Goal: Task Accomplishment & Management: Use online tool/utility

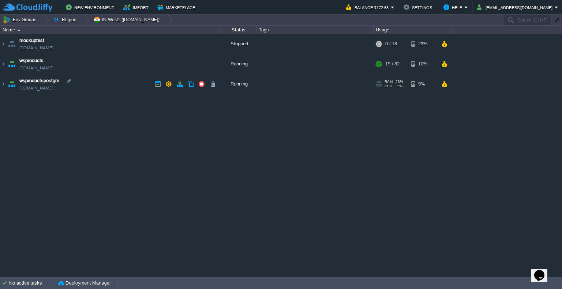
click at [124, 85] on td "wsproductspostgre [DOMAIN_NAME]" at bounding box center [109, 84] width 219 height 20
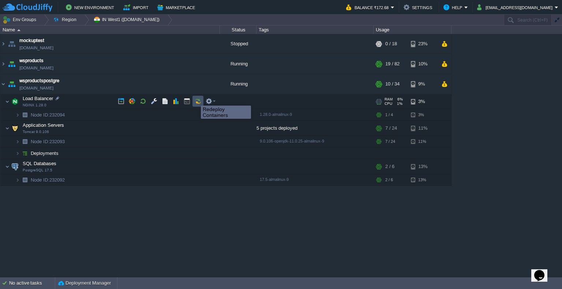
click at [195, 99] on button "button" at bounding box center [198, 101] width 7 height 7
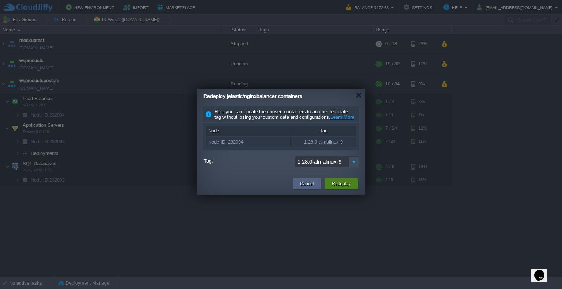
click at [334, 188] on button "Redeploy" at bounding box center [341, 183] width 19 height 7
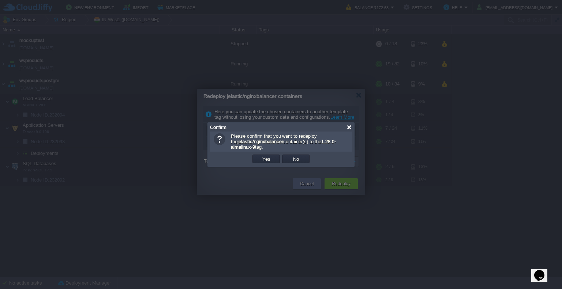
click at [349, 128] on div at bounding box center [348, 127] width 5 height 5
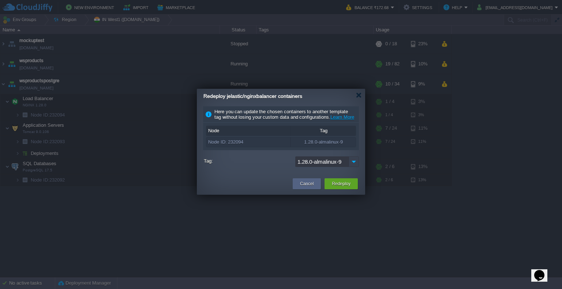
click at [351, 166] on img at bounding box center [354, 162] width 10 height 11
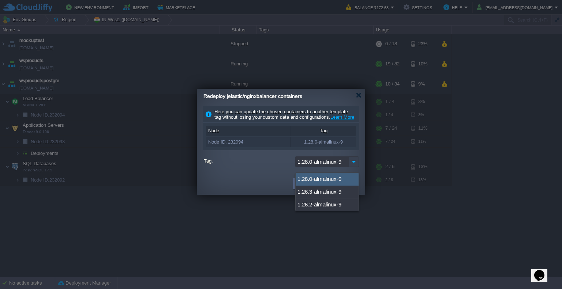
click at [351, 166] on img at bounding box center [354, 162] width 10 height 11
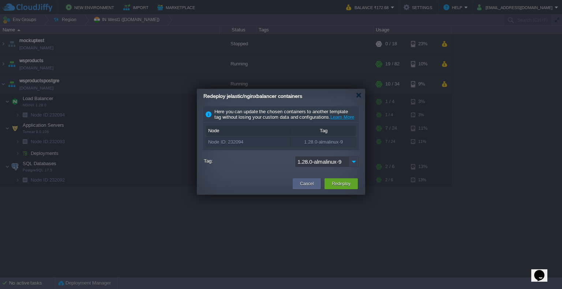
click at [351, 166] on img at bounding box center [354, 162] width 10 height 11
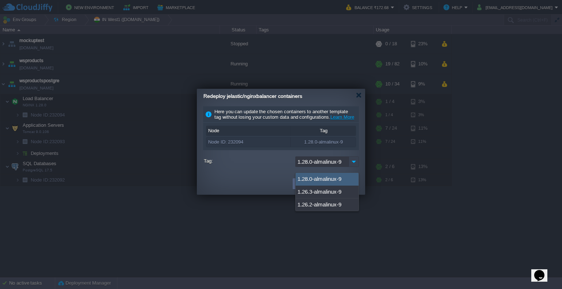
click at [351, 166] on img at bounding box center [354, 162] width 10 height 11
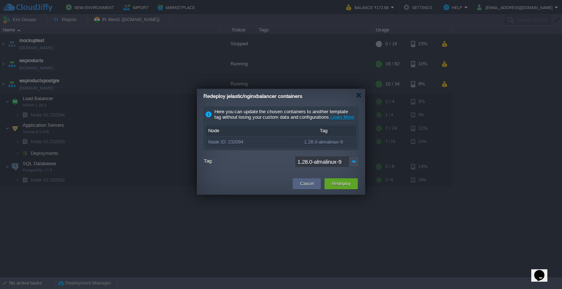
click at [360, 100] on div "Redeploy jelastic/nginxbalancer containers" at bounding box center [284, 96] width 162 height 15
click at [359, 93] on div at bounding box center [358, 95] width 5 height 5
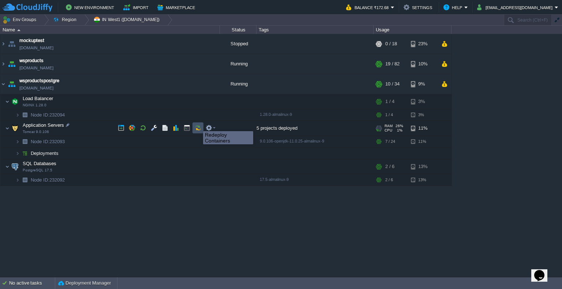
click at [197, 126] on button "button" at bounding box center [198, 128] width 7 height 7
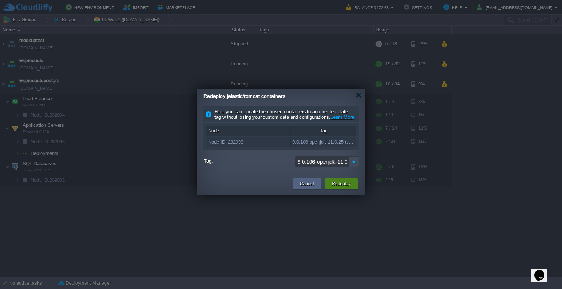
click at [343, 188] on button "Redeploy" at bounding box center [341, 183] width 19 height 7
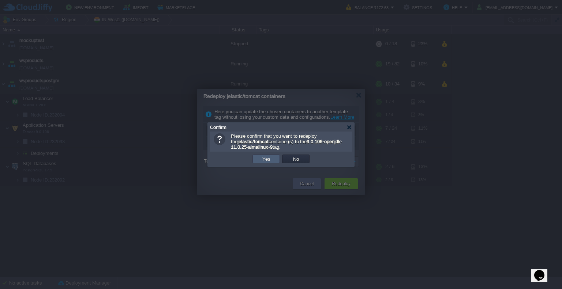
click at [263, 155] on td "Yes" at bounding box center [265, 159] width 27 height 9
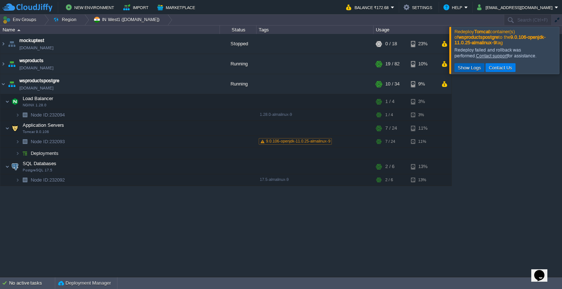
click at [477, 68] on button "Show Logs" at bounding box center [469, 67] width 28 height 7
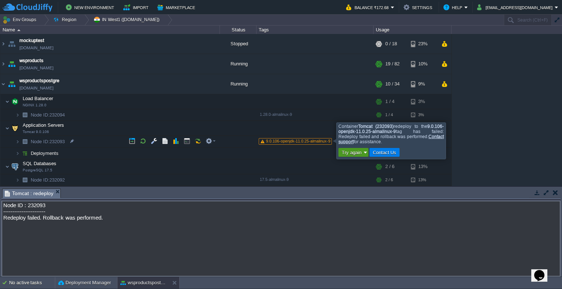
click at [356, 152] on button "Try again" at bounding box center [351, 152] width 24 height 7
click at [369, 170] on link "Redeploy Containers x 1" at bounding box center [378, 174] width 78 height 10
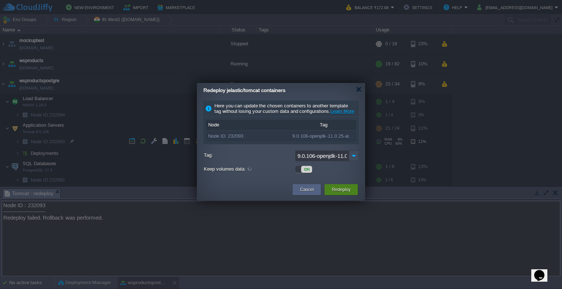
click at [342, 193] on button "Redeploy" at bounding box center [341, 189] width 19 height 7
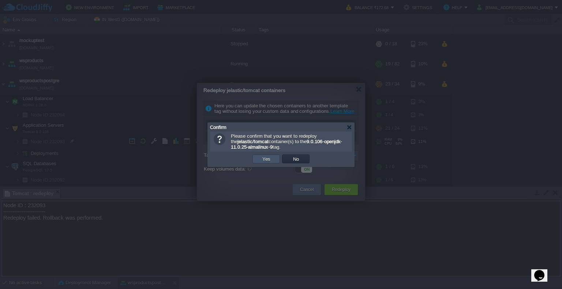
click at [268, 159] on button "Yes" at bounding box center [266, 159] width 12 height 7
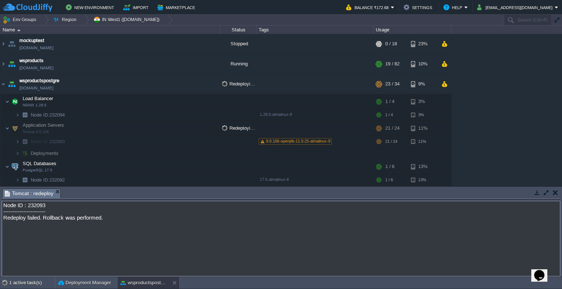
click at [557, 192] on button "button" at bounding box center [555, 192] width 5 height 7
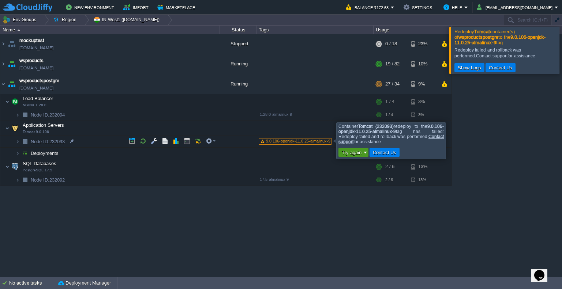
click at [366, 153] on em "Try again" at bounding box center [353, 152] width 28 height 7
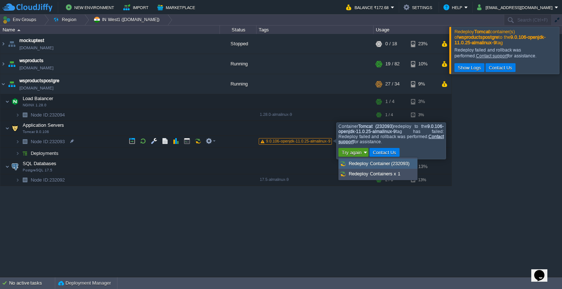
click at [366, 163] on span "Redeploy Container (232093)" at bounding box center [379, 163] width 61 height 5
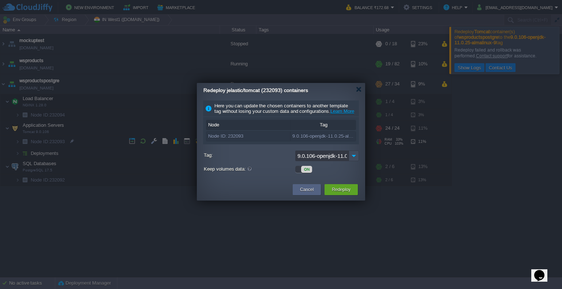
click at [299, 173] on div "ON" at bounding box center [303, 169] width 17 height 7
click at [352, 158] on img at bounding box center [354, 156] width 10 height 11
click at [452, 224] on div at bounding box center [281, 144] width 562 height 289
click at [358, 90] on div at bounding box center [358, 89] width 5 height 5
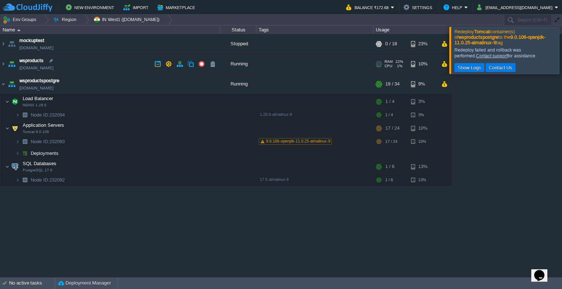
click at [237, 63] on div "Running" at bounding box center [238, 64] width 37 height 20
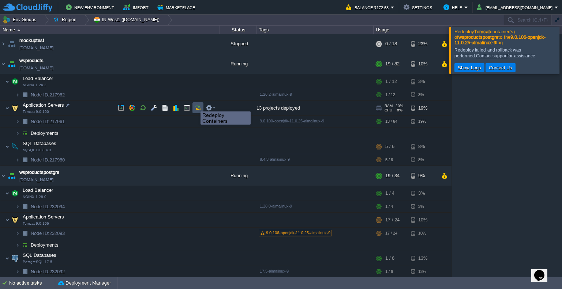
click at [195, 105] on button "button" at bounding box center [198, 108] width 7 height 7
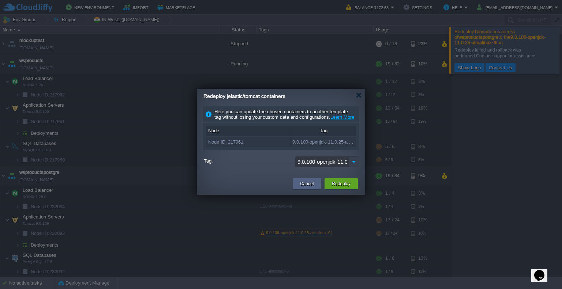
click at [353, 165] on img at bounding box center [354, 162] width 10 height 11
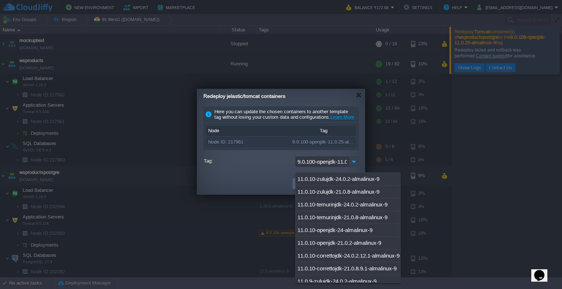
scroll to position [1507, 0]
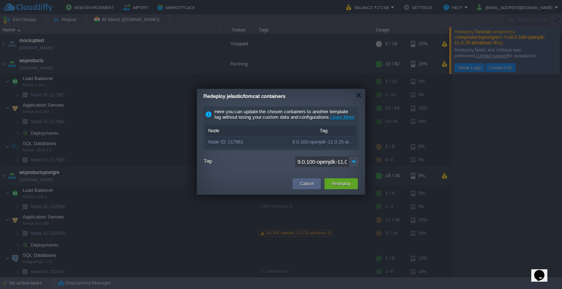
click at [223, 229] on div at bounding box center [281, 144] width 562 height 289
click at [306, 188] on button "Cancel" at bounding box center [307, 183] width 14 height 7
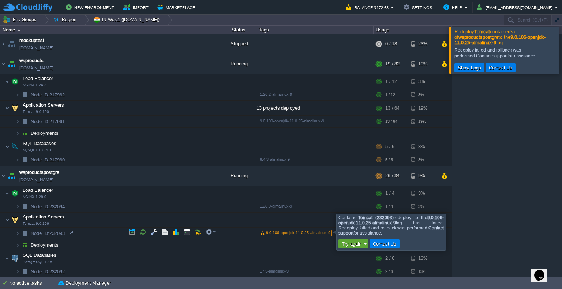
click at [457, 231] on div at bounding box center [457, 232] width 0 height 36
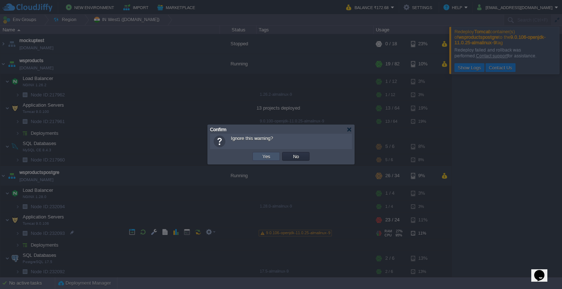
click at [263, 159] on button "Yes" at bounding box center [266, 156] width 12 height 7
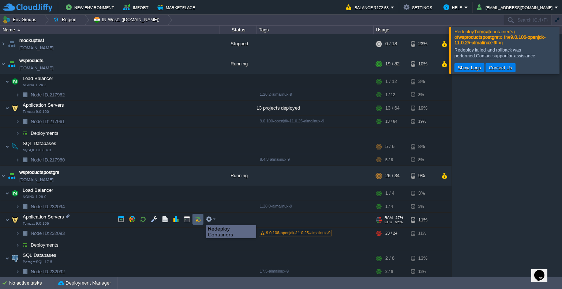
click at [200, 219] on button "button" at bounding box center [198, 219] width 7 height 7
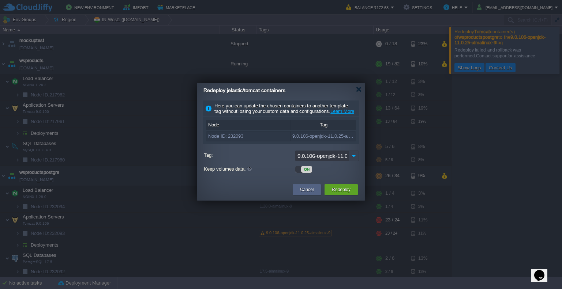
click at [351, 161] on img at bounding box center [354, 156] width 10 height 11
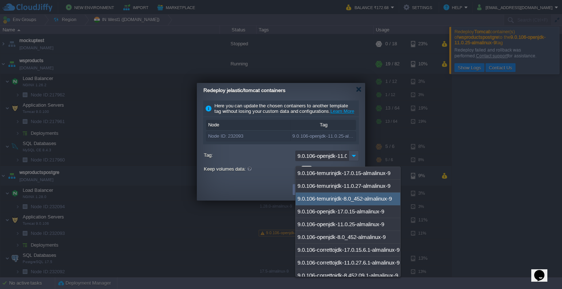
scroll to position [1497, 0]
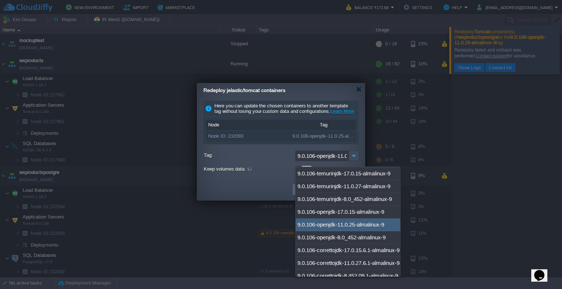
click at [372, 219] on div "9.0.106-openjdk-11.0.25-almalinux-9" at bounding box center [347, 225] width 105 height 13
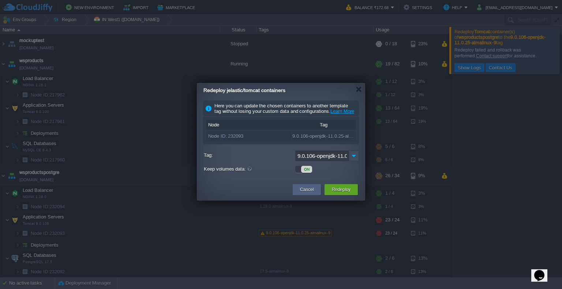
click at [302, 173] on div "ON" at bounding box center [306, 169] width 11 height 7
click at [341, 193] on button "Redeploy" at bounding box center [341, 189] width 19 height 7
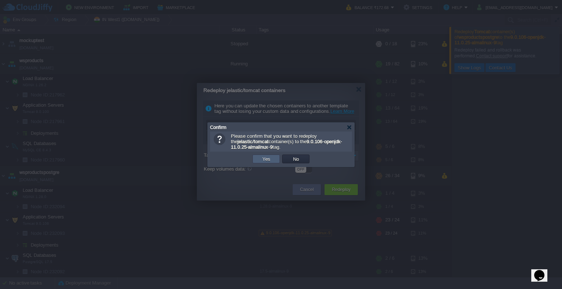
click at [274, 161] on td "Yes" at bounding box center [265, 159] width 27 height 9
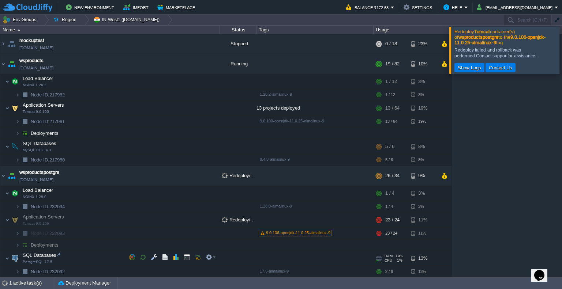
click at [10, 256] on img at bounding box center [15, 258] width 10 height 15
click at [561, 58] on div at bounding box center [570, 50] width 0 height 47
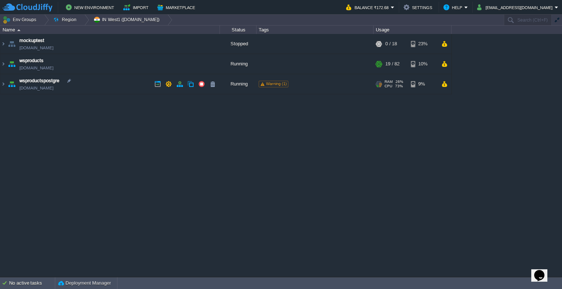
click at [237, 81] on div "Running" at bounding box center [238, 84] width 37 height 20
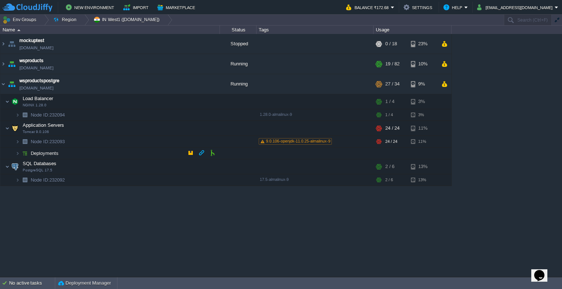
click at [35, 152] on span "Deployments" at bounding box center [45, 153] width 30 height 6
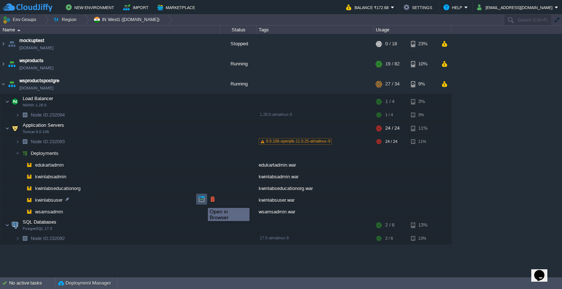
click at [202, 202] on button "button" at bounding box center [201, 199] width 7 height 7
click at [295, 209] on div "wsamsadmin.war" at bounding box center [314, 211] width 117 height 11
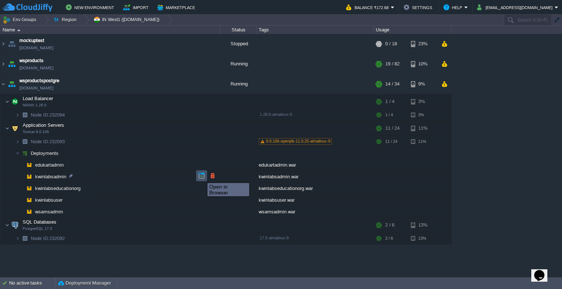
click at [202, 177] on button "button" at bounding box center [201, 176] width 7 height 7
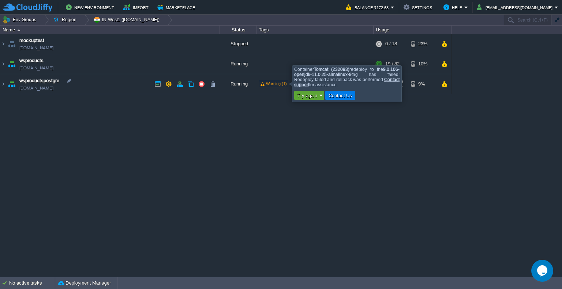
click at [282, 84] on span "Warning (1)" at bounding box center [276, 84] width 21 height 4
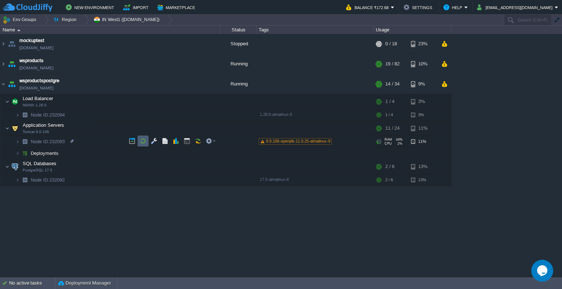
click at [147, 143] on td at bounding box center [143, 141] width 11 height 11
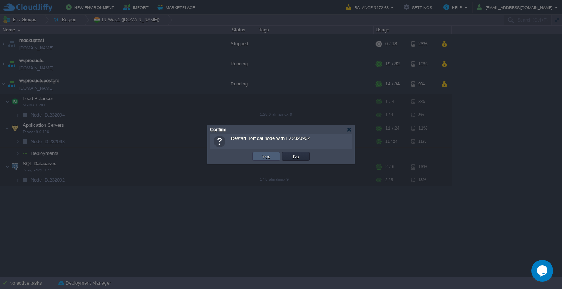
click at [263, 156] on button "Yes" at bounding box center [266, 156] width 12 height 7
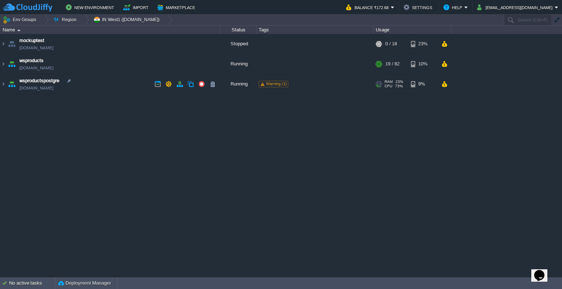
click at [241, 86] on div "Running" at bounding box center [238, 84] width 37 height 20
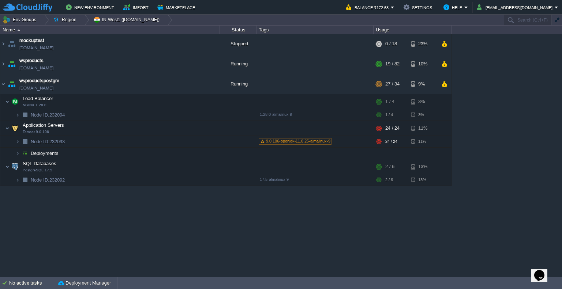
click at [363, 221] on div "mockuptest [DOMAIN_NAME] Stopped + Add to Env Group RAM 0% CPU 0% 0 / 18 23% ws…" at bounding box center [281, 155] width 562 height 243
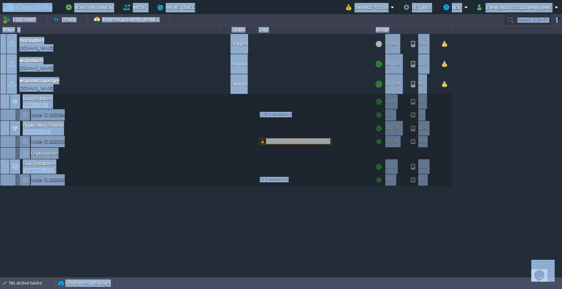
click at [332, 210] on div "mockuptest mockuptest.cloudjiffy.net Stopped + Add to Env Group RAM 0% CPU 0% 0…" at bounding box center [281, 155] width 562 height 243
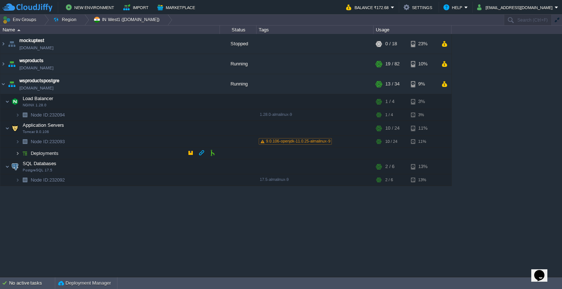
click at [16, 154] on img at bounding box center [17, 153] width 4 height 11
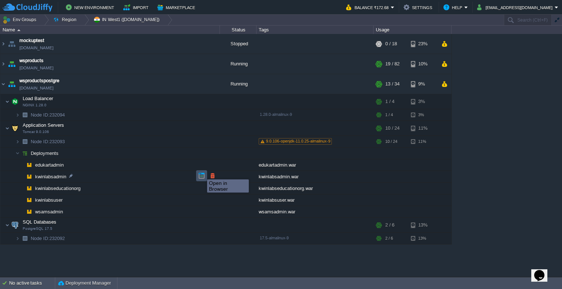
click at [202, 173] on button "button" at bounding box center [201, 176] width 7 height 7
click at [195, 151] on td at bounding box center [190, 152] width 11 height 11
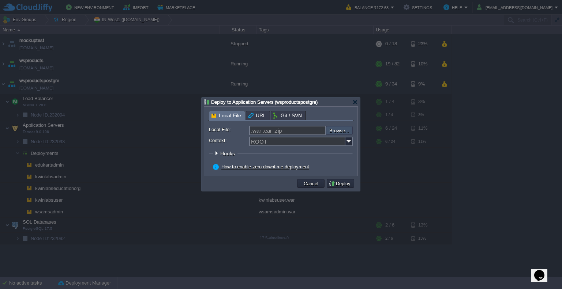
click at [329, 131] on input "file" at bounding box center [306, 130] width 93 height 9
type input "C:\fakepath\kwinlabsadmin.war"
type input "kwinlabsadmin.war"
click at [348, 140] on img at bounding box center [348, 142] width 7 height 10
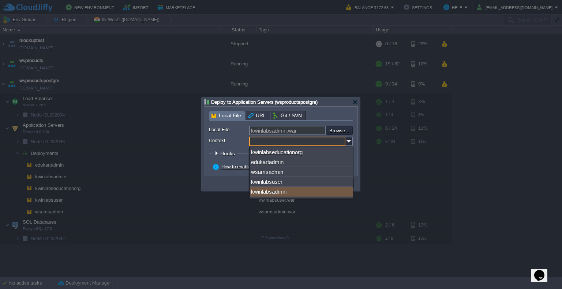
click at [298, 192] on div "kwinlabsadmin" at bounding box center [301, 192] width 103 height 10
type input "kwinlabsadmin"
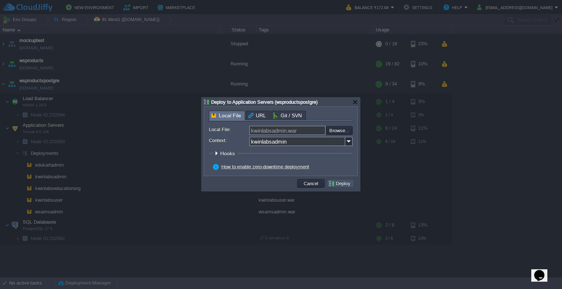
click at [343, 182] on button "Deploy" at bounding box center [340, 183] width 25 height 7
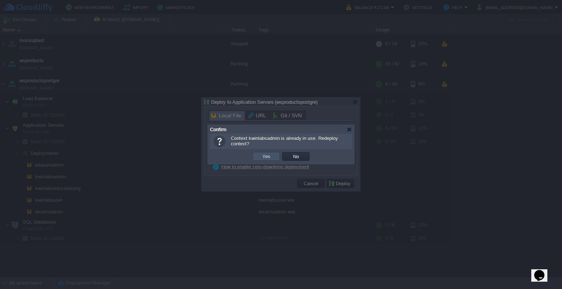
click at [267, 157] on button "Yes" at bounding box center [266, 156] width 12 height 7
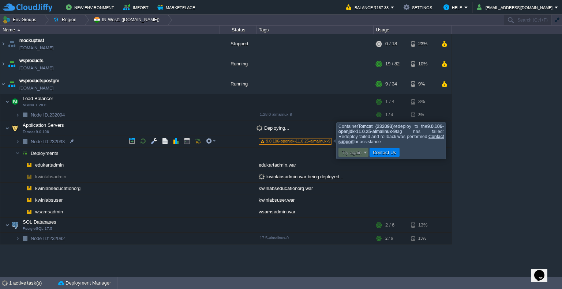
click at [457, 143] on div at bounding box center [457, 141] width 0 height 36
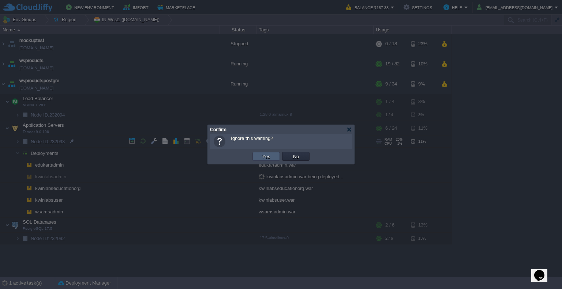
click at [268, 152] on td "Yes" at bounding box center [265, 156] width 27 height 9
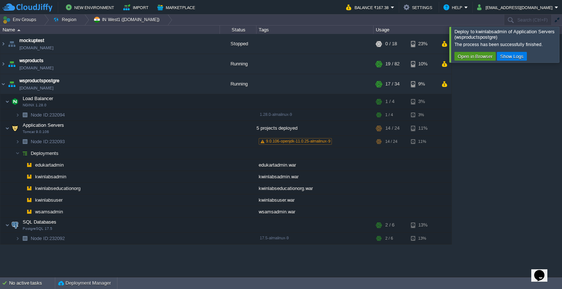
click at [477, 53] on button "Open in Browser" at bounding box center [474, 56] width 39 height 7
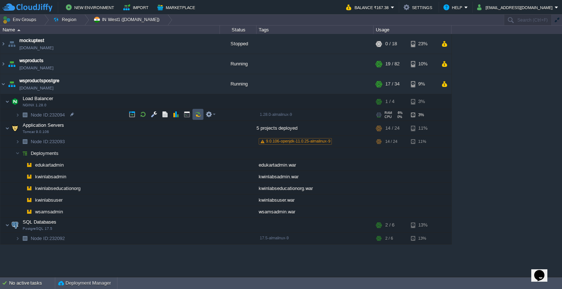
click at [198, 115] on button "button" at bounding box center [198, 114] width 7 height 7
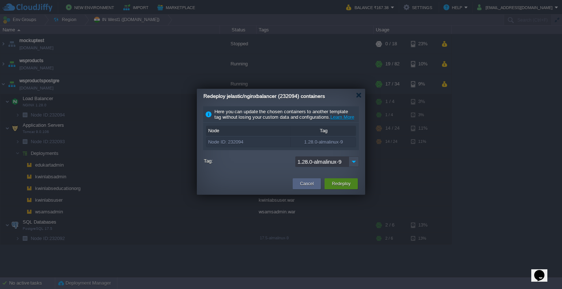
click at [342, 188] on button "Redeploy" at bounding box center [341, 183] width 19 height 7
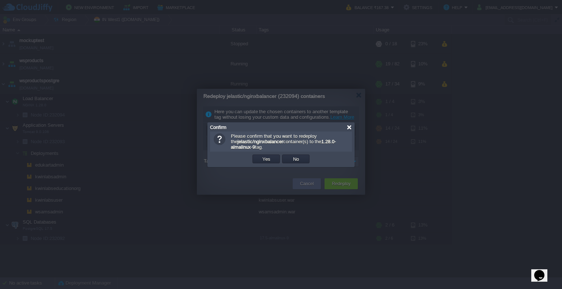
click at [349, 127] on div at bounding box center [348, 127] width 5 height 5
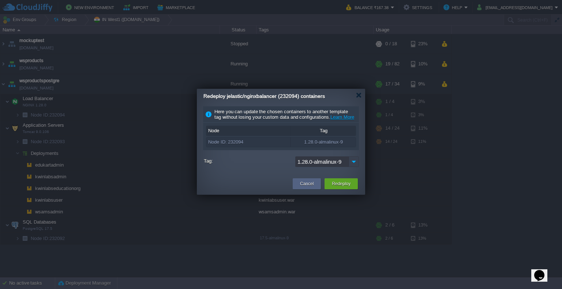
click at [349, 165] on img at bounding box center [354, 162] width 10 height 11
click at [359, 95] on div at bounding box center [358, 95] width 5 height 5
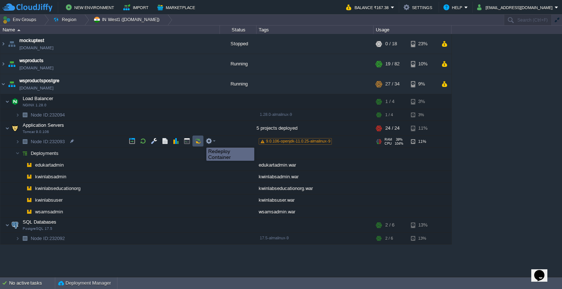
click at [196, 141] on button "button" at bounding box center [198, 141] width 7 height 7
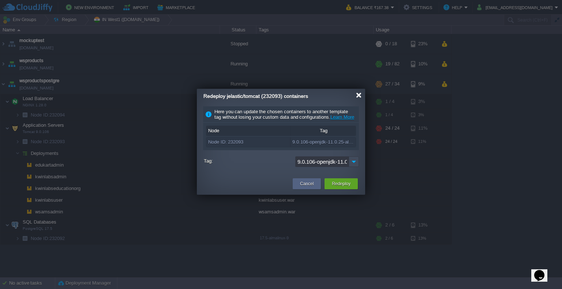
click at [357, 94] on div at bounding box center [358, 95] width 5 height 5
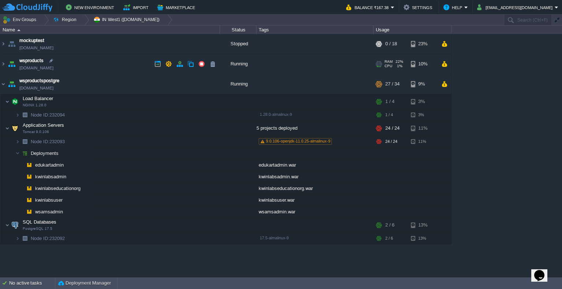
click at [240, 66] on div "Running" at bounding box center [238, 64] width 37 height 20
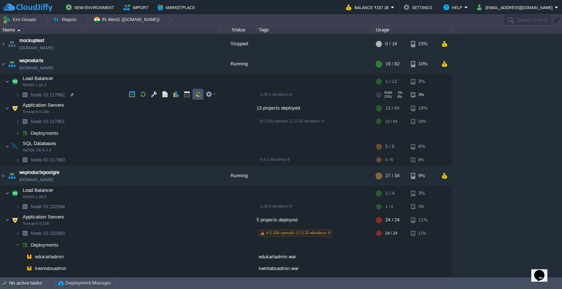
click at [197, 92] on button "button" at bounding box center [198, 94] width 7 height 7
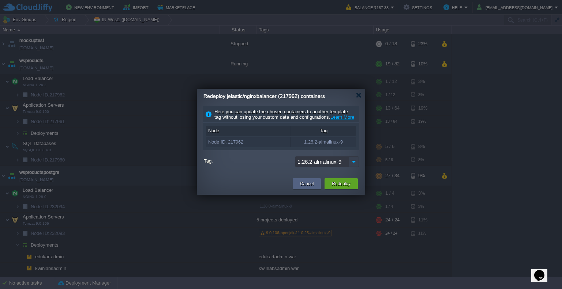
click at [353, 166] on img at bounding box center [354, 162] width 10 height 11
click at [357, 97] on div at bounding box center [358, 95] width 5 height 5
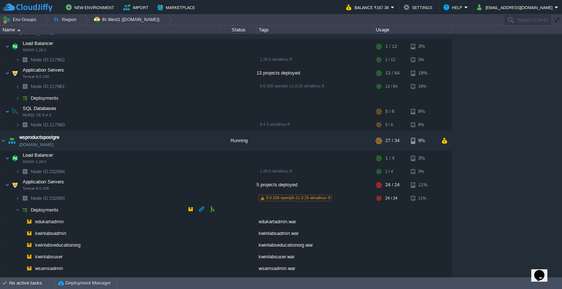
scroll to position [47, 0]
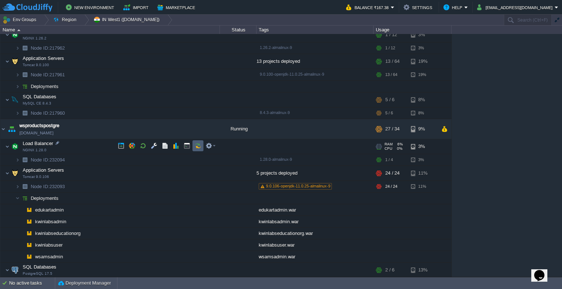
click at [197, 145] on button "button" at bounding box center [198, 146] width 7 height 7
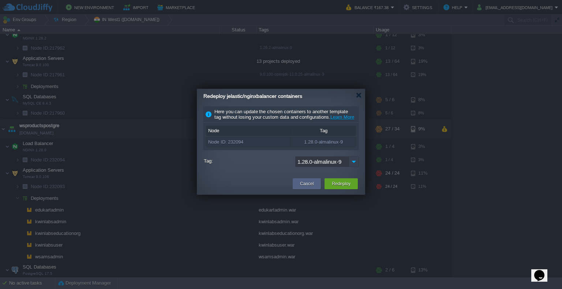
click at [349, 166] on img at bounding box center [354, 162] width 10 height 11
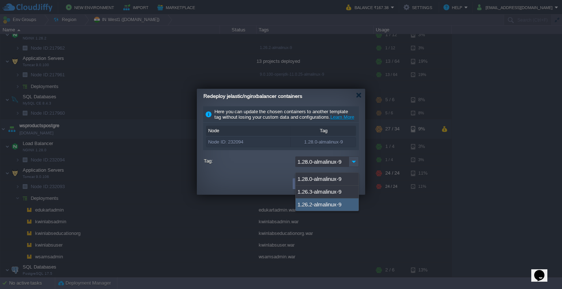
click at [338, 203] on div "1.26.2-almalinux-9" at bounding box center [326, 205] width 63 height 12
type input "1.26.2-almalinux-9"
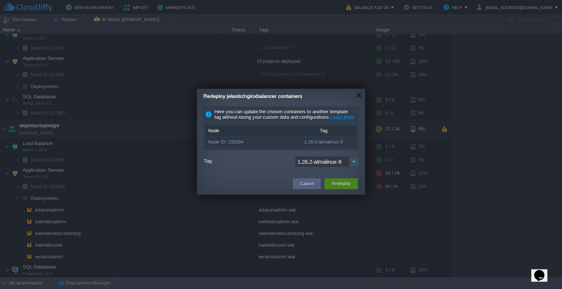
click at [344, 187] on button "Redeploy" at bounding box center [341, 183] width 19 height 7
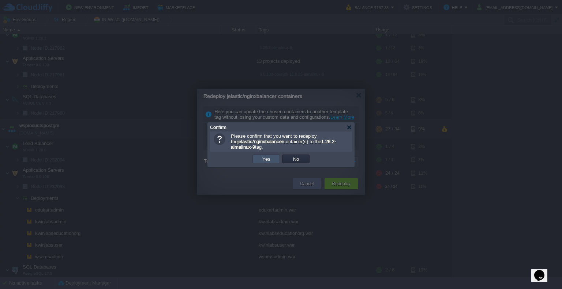
click at [265, 156] on button "Yes" at bounding box center [266, 159] width 12 height 7
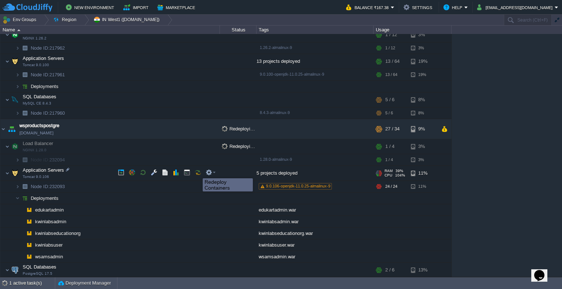
click at [197, 172] on button "button" at bounding box center [198, 172] width 7 height 7
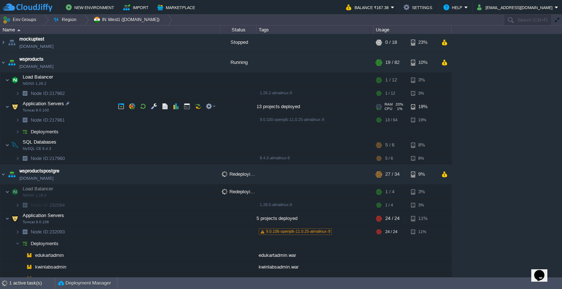
scroll to position [0, 0]
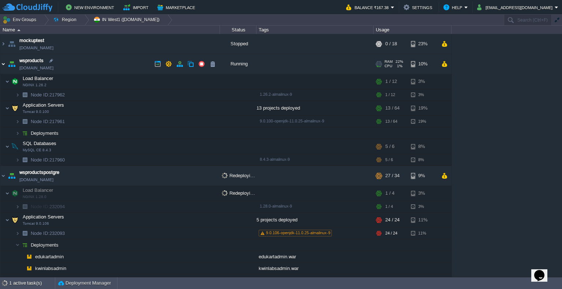
click at [3, 64] on img at bounding box center [3, 64] width 6 height 20
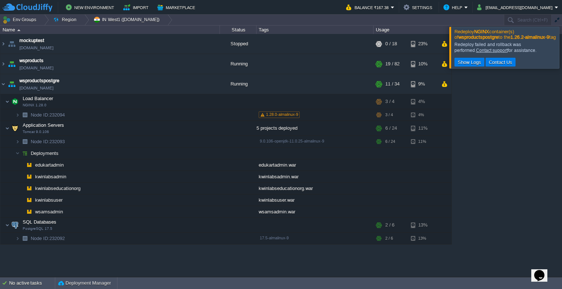
click at [561, 49] on div at bounding box center [570, 47] width 0 height 41
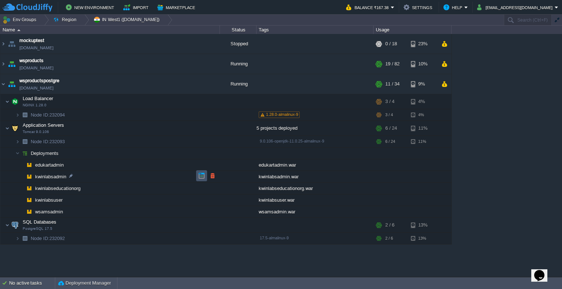
click at [199, 177] on button "button" at bounding box center [201, 176] width 7 height 7
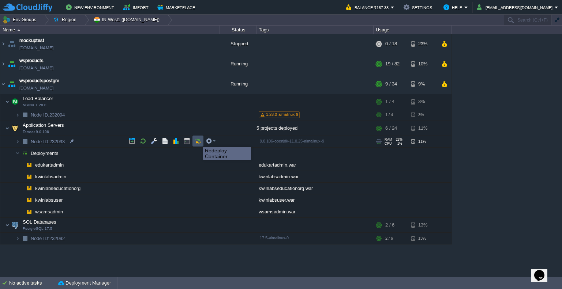
click at [197, 140] on button "button" at bounding box center [198, 141] width 7 height 7
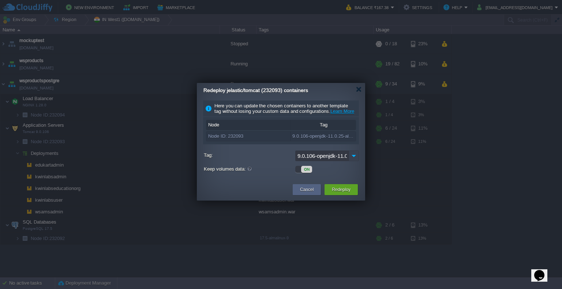
click at [351, 161] on img at bounding box center [354, 156] width 10 height 11
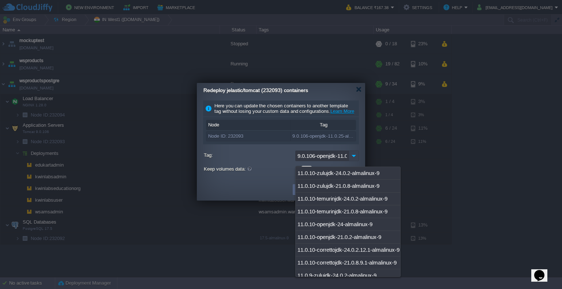
scroll to position [1443, 0]
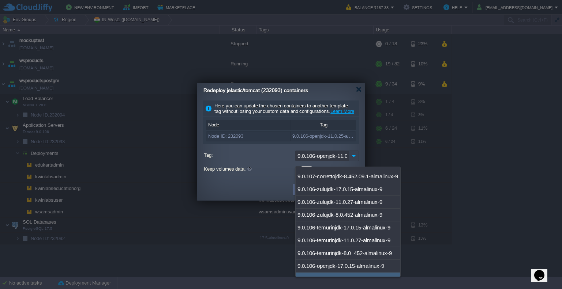
click at [351, 161] on img at bounding box center [354, 156] width 10 height 11
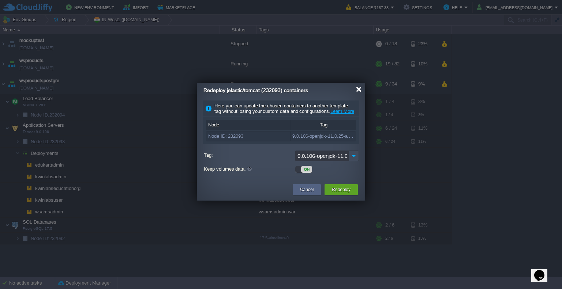
click at [357, 92] on div at bounding box center [358, 89] width 5 height 5
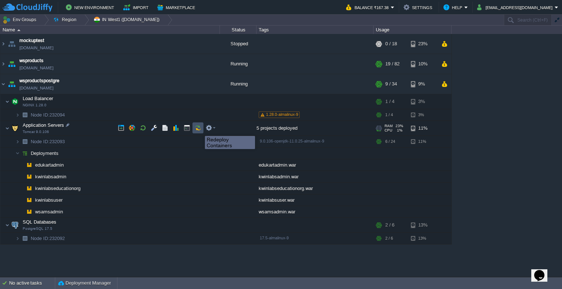
click at [199, 129] on button "button" at bounding box center [198, 128] width 7 height 7
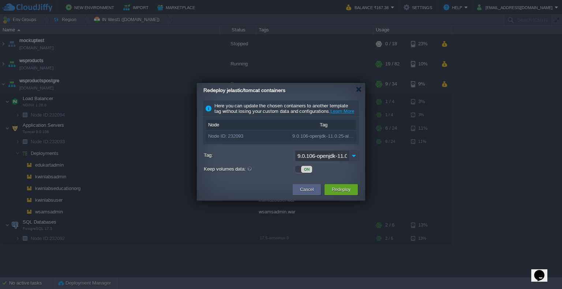
click at [354, 161] on img at bounding box center [354, 156] width 10 height 11
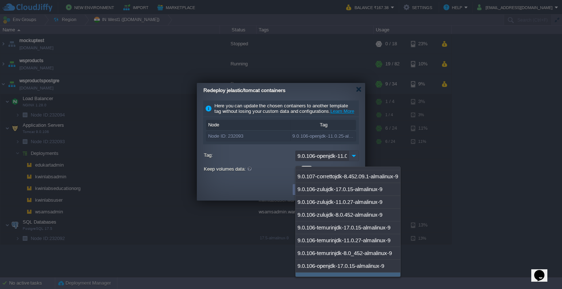
click at [354, 161] on img at bounding box center [354, 156] width 10 height 11
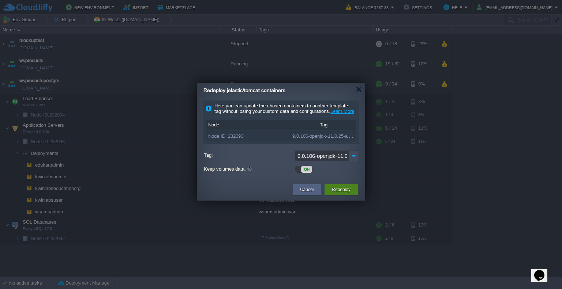
click at [338, 193] on button "Redeploy" at bounding box center [341, 189] width 19 height 7
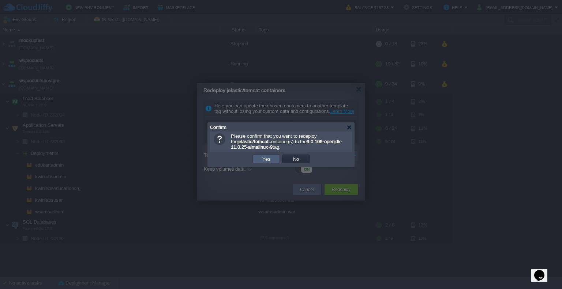
click at [265, 157] on button "Yes" at bounding box center [266, 159] width 12 height 7
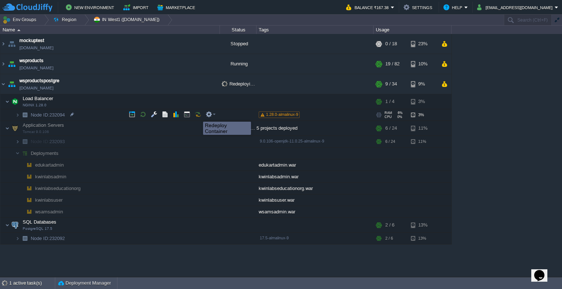
click at [197, 115] on button "button" at bounding box center [198, 114] width 7 height 7
click at [211, 114] on button "button" at bounding box center [209, 114] width 7 height 7
click at [248, 112] on td at bounding box center [238, 115] width 37 height 12
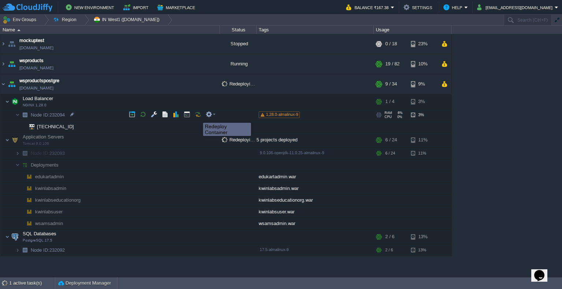
click at [197, 116] on button "button" at bounding box center [198, 114] width 7 height 7
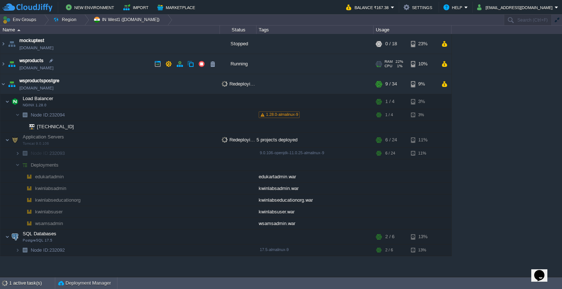
click at [251, 65] on div "Running" at bounding box center [238, 64] width 37 height 20
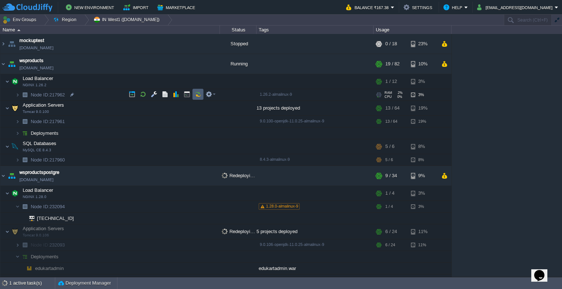
click at [197, 90] on td at bounding box center [197, 94] width 11 height 11
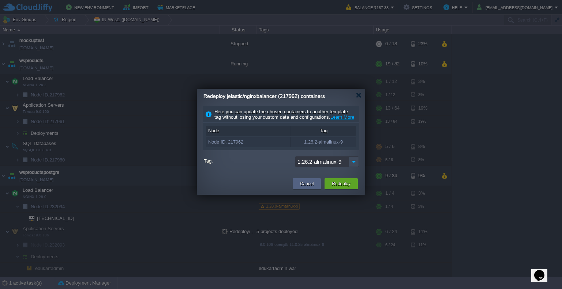
click at [230, 80] on div at bounding box center [281, 144] width 562 height 289
click at [309, 188] on button "Cancel" at bounding box center [307, 183] width 14 height 7
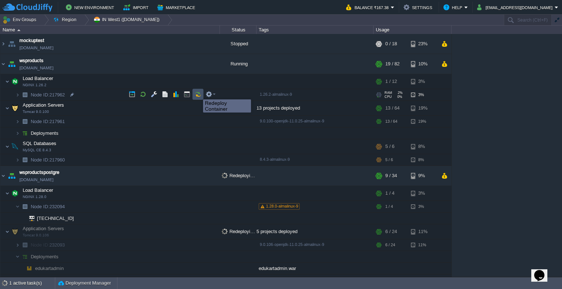
click at [197, 93] on button "button" at bounding box center [198, 94] width 7 height 7
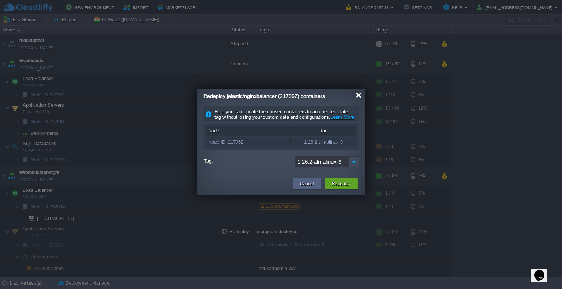
click at [360, 95] on div at bounding box center [358, 95] width 5 height 5
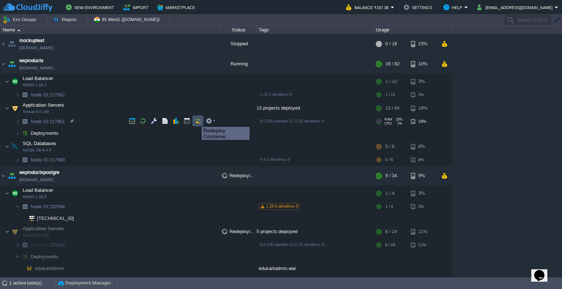
click at [196, 120] on button "button" at bounding box center [198, 121] width 7 height 7
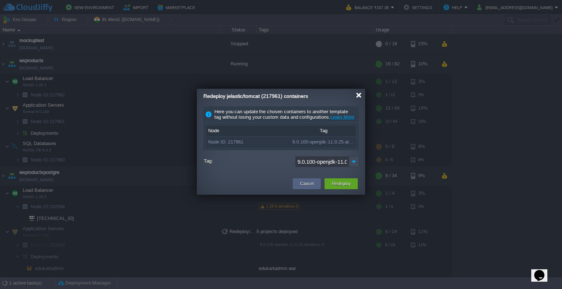
click at [357, 96] on div at bounding box center [358, 95] width 5 height 5
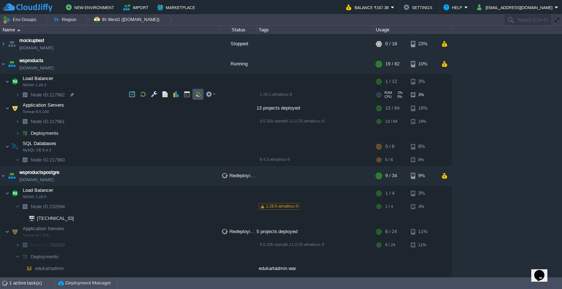
click at [199, 96] on button "button" at bounding box center [198, 94] width 7 height 7
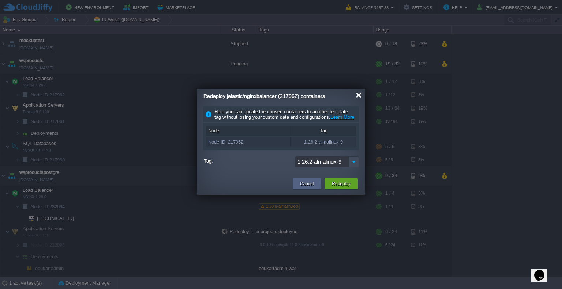
click at [360, 97] on div at bounding box center [358, 95] width 5 height 5
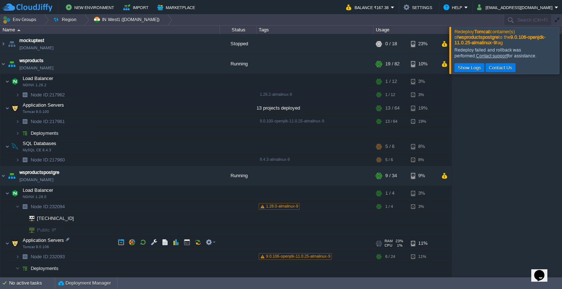
scroll to position [80, 0]
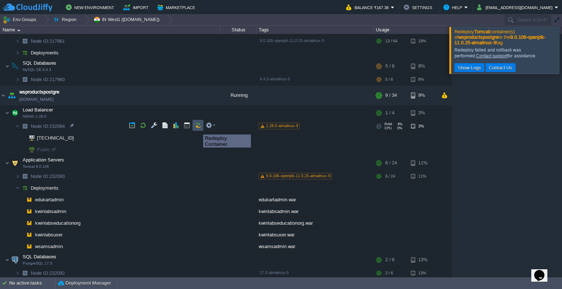
click at [195, 127] on button "button" at bounding box center [198, 125] width 7 height 7
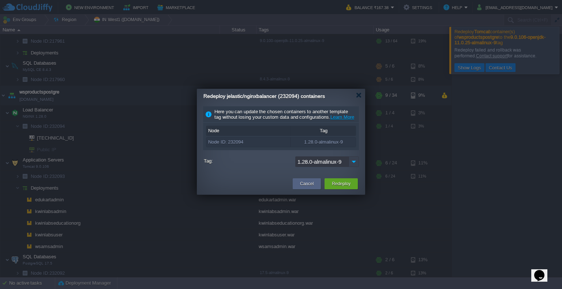
click at [354, 167] on img at bounding box center [354, 162] width 10 height 11
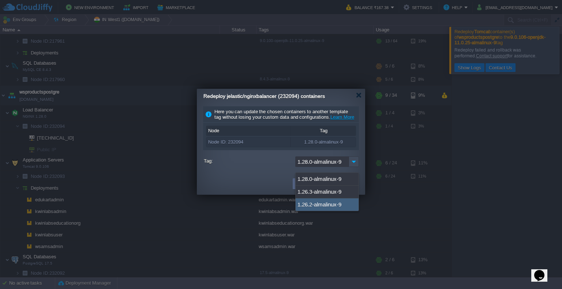
click at [333, 204] on div "1.26.2-almalinux-9" at bounding box center [326, 205] width 63 height 12
type input "1.26.2-almalinux-9"
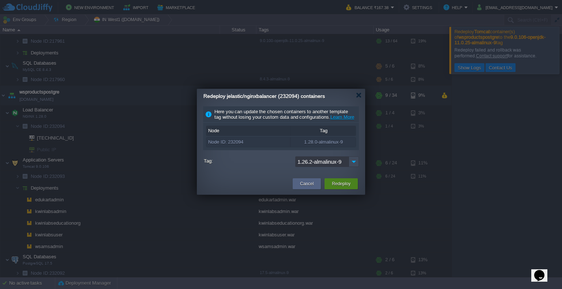
click at [338, 188] on button "Redeploy" at bounding box center [341, 183] width 19 height 7
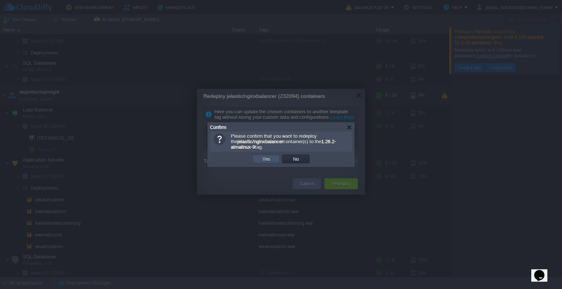
click at [266, 161] on button "Yes" at bounding box center [266, 159] width 12 height 7
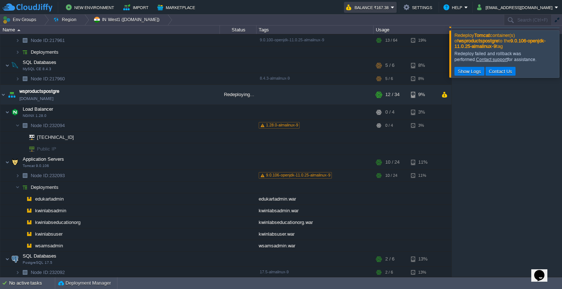
scroll to position [0, 0]
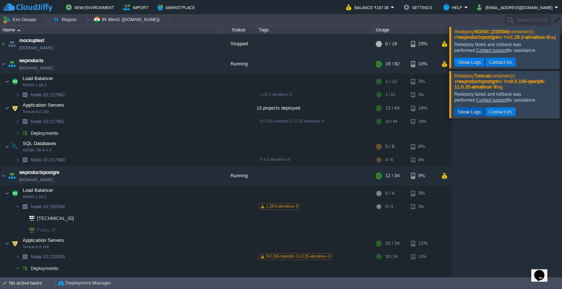
click at [467, 115] on button "Show Logs" at bounding box center [469, 112] width 28 height 7
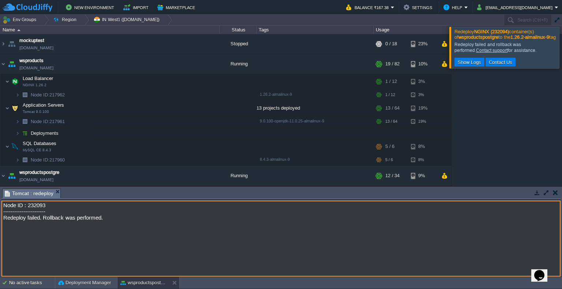
drag, startPoint x: 114, startPoint y: 225, endPoint x: 6, endPoint y: 204, distance: 109.8
click at [6, 204] on textarea "Node ID : 232093 ----------------------- Redeploy failed. Rollback was performe…" at bounding box center [280, 239] width 559 height 76
click at [113, 227] on textarea "Node ID : 232093 ----------------------- Redeploy failed. Rollback was performe…" at bounding box center [280, 239] width 559 height 76
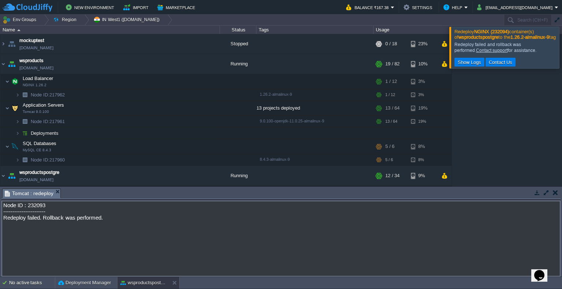
click at [561, 44] on div at bounding box center [570, 47] width 0 height 41
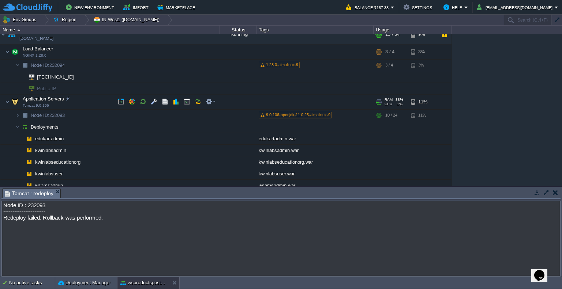
scroll to position [140, 0]
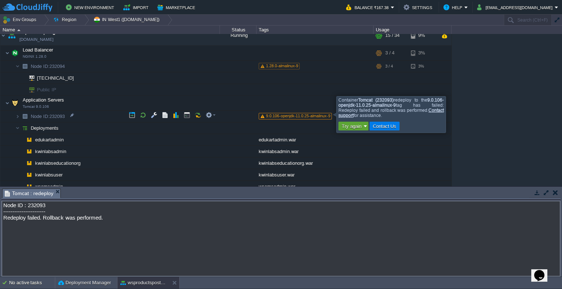
click at [457, 110] on div at bounding box center [457, 114] width 0 height 36
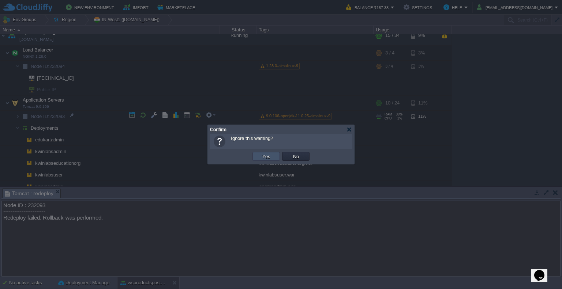
click at [262, 156] on button "Yes" at bounding box center [266, 156] width 12 height 7
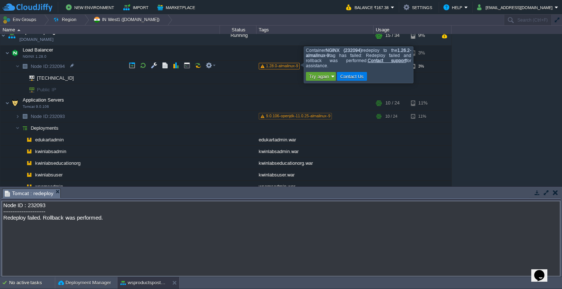
click at [425, 65] on div at bounding box center [425, 64] width 0 height 36
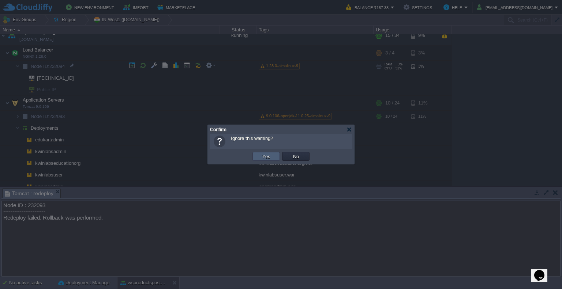
click at [272, 156] on td "Yes" at bounding box center [265, 156] width 27 height 9
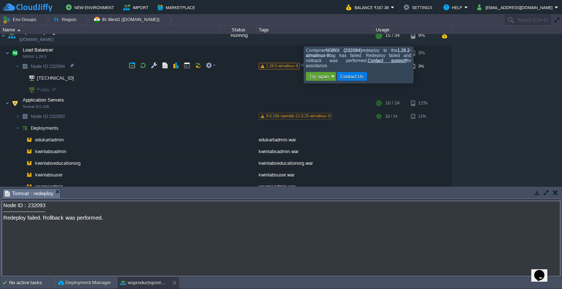
click at [425, 63] on div at bounding box center [425, 64] width 0 height 36
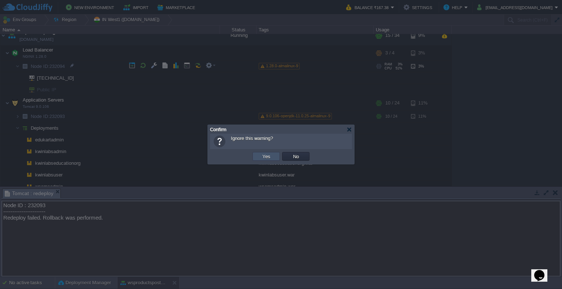
click at [264, 157] on button "Yes" at bounding box center [266, 156] width 12 height 7
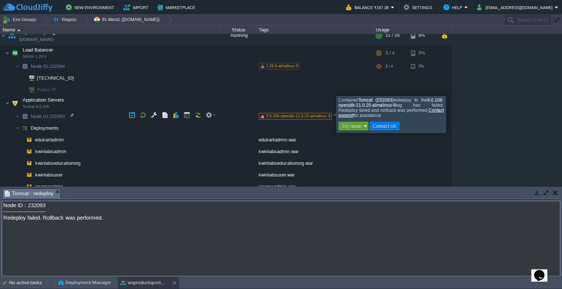
click at [457, 111] on div at bounding box center [457, 114] width 0 height 36
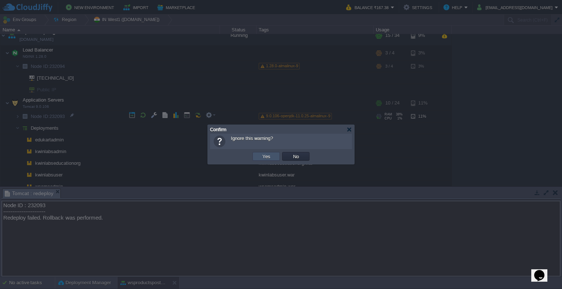
click at [268, 156] on button "Yes" at bounding box center [266, 156] width 12 height 7
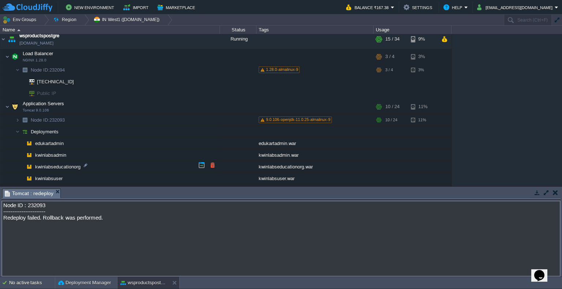
scroll to position [171, 0]
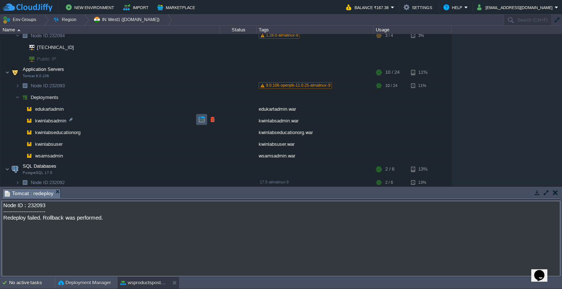
click at [204, 118] on button "button" at bounding box center [201, 119] width 7 height 7
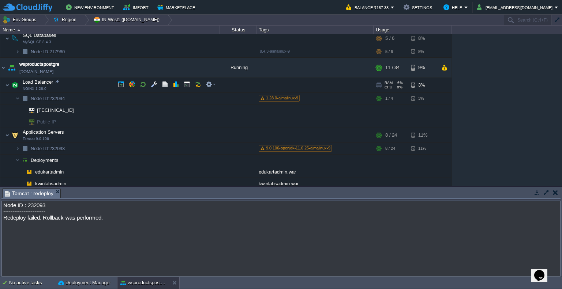
scroll to position [107, 0]
click at [9, 84] on img at bounding box center [7, 86] width 4 height 15
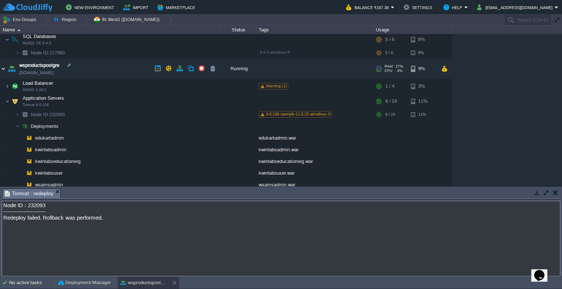
click at [0, 66] on img at bounding box center [3, 69] width 6 height 20
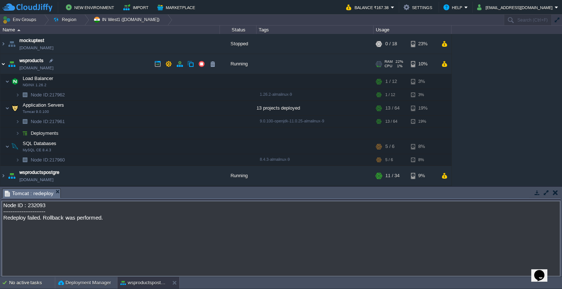
scroll to position [0, 0]
click at [3, 61] on img at bounding box center [3, 64] width 6 height 20
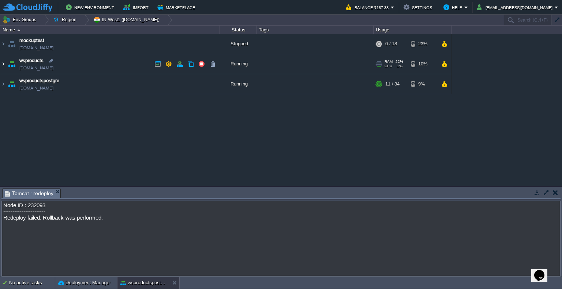
click at [3, 61] on img at bounding box center [3, 64] width 6 height 20
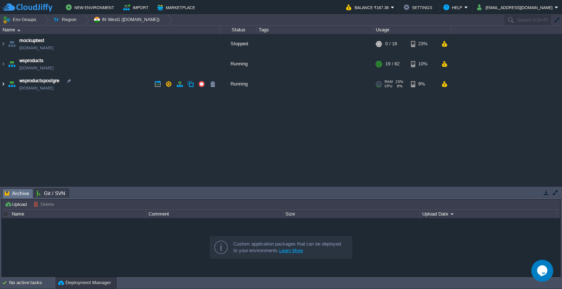
click at [4, 83] on img at bounding box center [3, 84] width 6 height 20
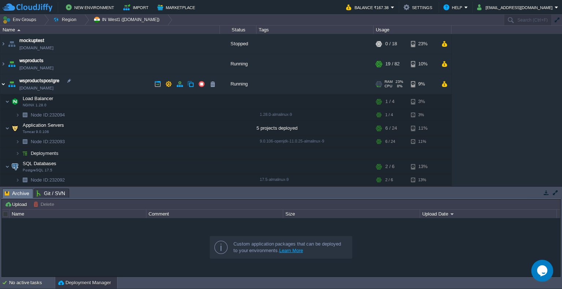
click at [5, 85] on img at bounding box center [3, 84] width 6 height 20
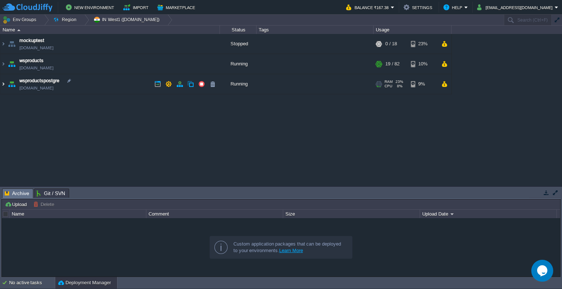
click at [5, 85] on img at bounding box center [3, 84] width 6 height 20
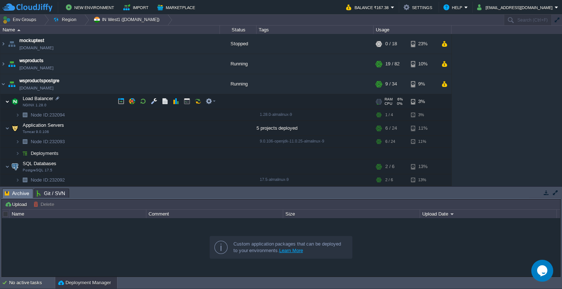
click at [6, 101] on img at bounding box center [7, 101] width 4 height 15
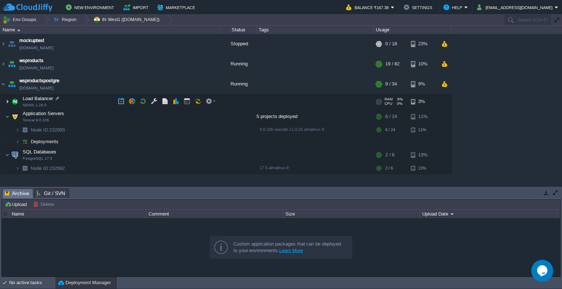
click at [6, 101] on img at bounding box center [7, 101] width 4 height 15
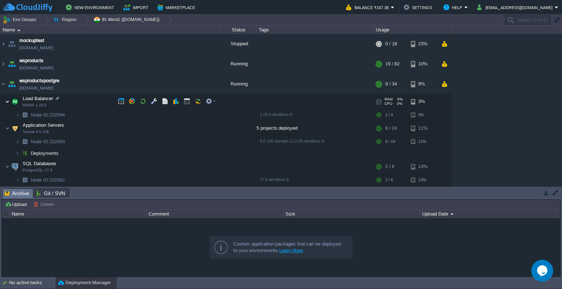
click at [6, 102] on img at bounding box center [7, 101] width 4 height 15
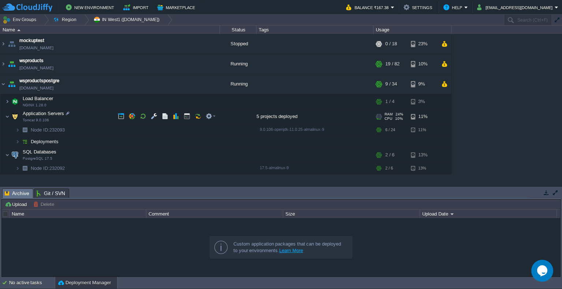
click at [11, 116] on img at bounding box center [15, 116] width 10 height 15
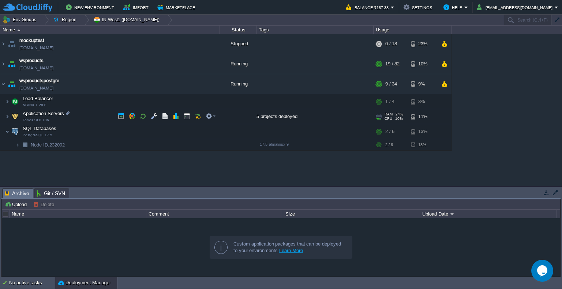
click at [10, 116] on img at bounding box center [15, 116] width 10 height 15
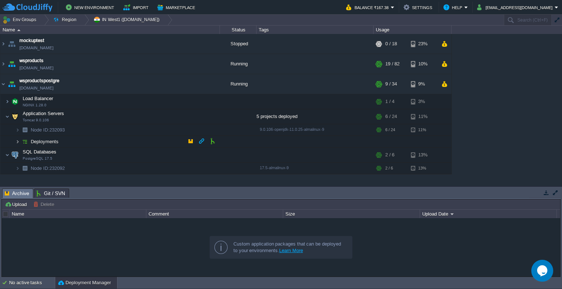
click at [18, 143] on img at bounding box center [17, 141] width 4 height 11
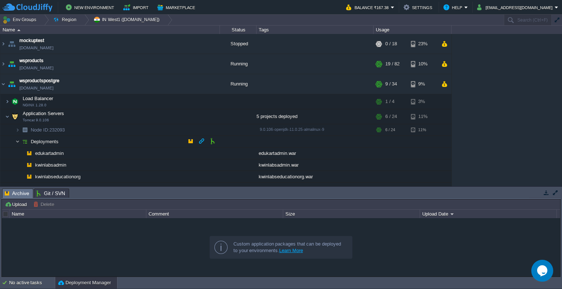
scroll to position [45, 0]
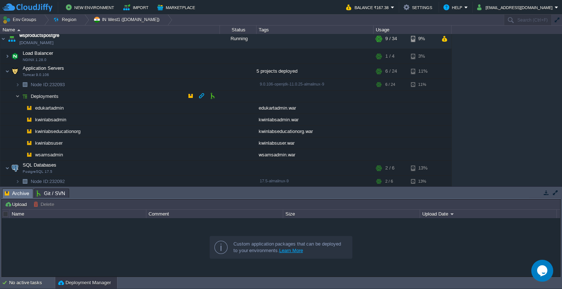
click at [19, 94] on img at bounding box center [17, 96] width 4 height 11
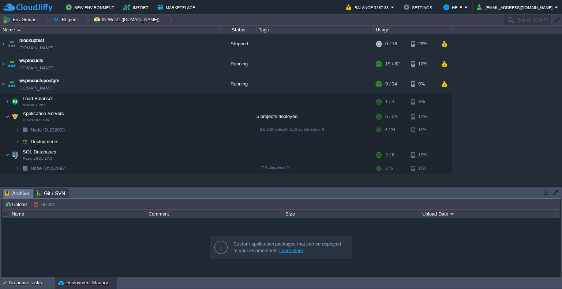
click at [301, 199] on div "Tasks Activity Log Archive Git / SVN" at bounding box center [280, 193] width 559 height 11
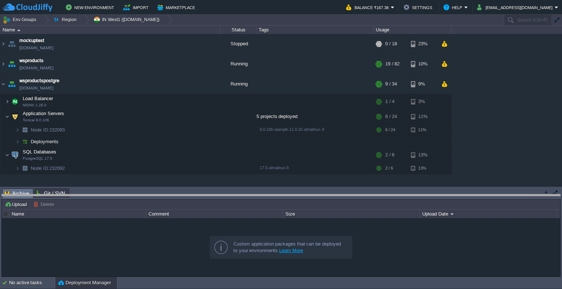
drag, startPoint x: 301, startPoint y: 199, endPoint x: 303, endPoint y: 204, distance: 5.4
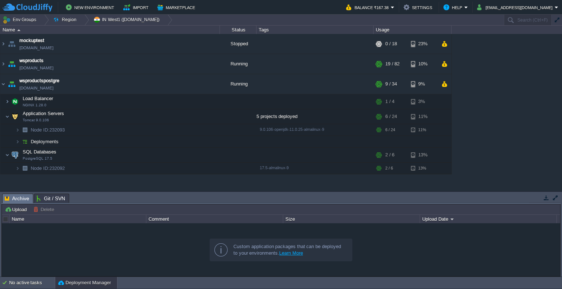
click at [555, 199] on button "button" at bounding box center [555, 198] width 7 height 7
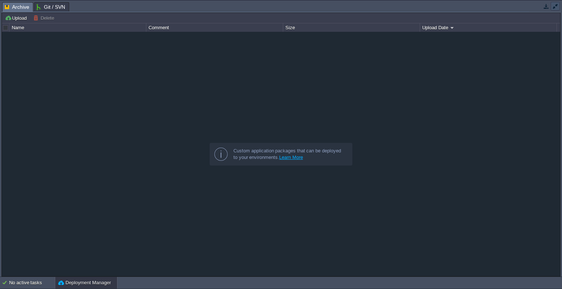
click at [554, 7] on button "button" at bounding box center [555, 6] width 7 height 7
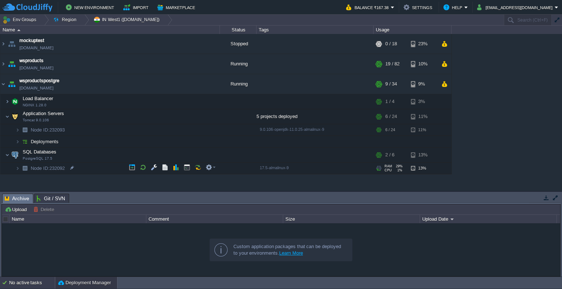
click at [32, 282] on div "No active tasks" at bounding box center [32, 283] width 46 height 12
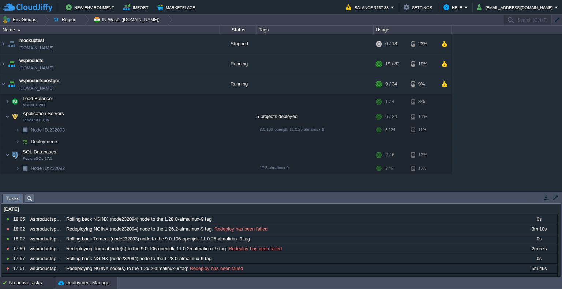
click at [86, 280] on button "Deployment Manager" at bounding box center [84, 282] width 53 height 7
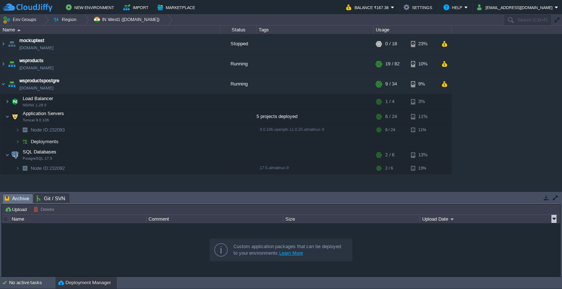
click at [451, 217] on div "Upload Date" at bounding box center [488, 219] width 136 height 8
click at [553, 219] on link at bounding box center [553, 219] width 5 height 8
click at [133, 153] on button "button" at bounding box center [132, 154] width 7 height 7
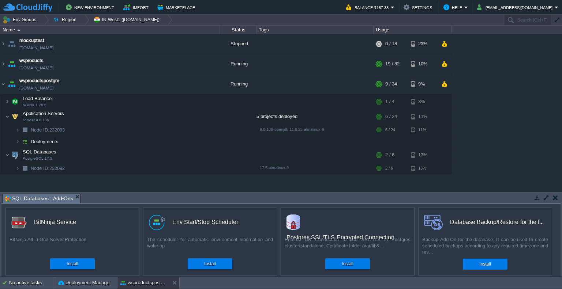
click at [553, 197] on button "button" at bounding box center [555, 198] width 5 height 7
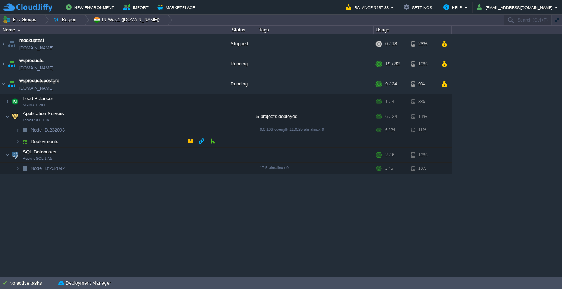
click at [15, 142] on span at bounding box center [7, 141] width 15 height 5
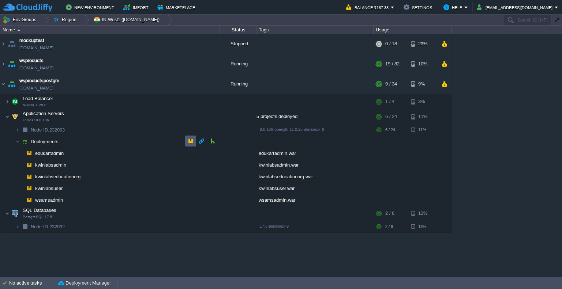
click at [191, 140] on button "button" at bounding box center [190, 141] width 7 height 7
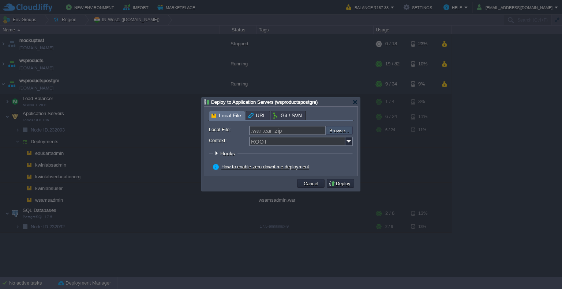
click at [340, 129] on input "file" at bounding box center [306, 130] width 93 height 9
type input "C:\fakepath\kwinlabsuser.war"
type input "kwinlabsuser.war"
click at [348, 143] on img at bounding box center [348, 142] width 7 height 10
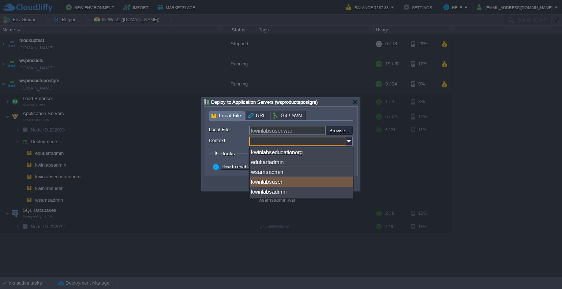
click at [300, 181] on div "kwinlabsuser" at bounding box center [301, 182] width 103 height 10
type input "kwinlabsuser"
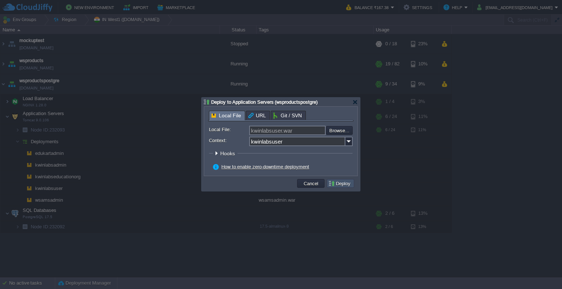
click at [344, 184] on button "Deploy" at bounding box center [340, 183] width 25 height 7
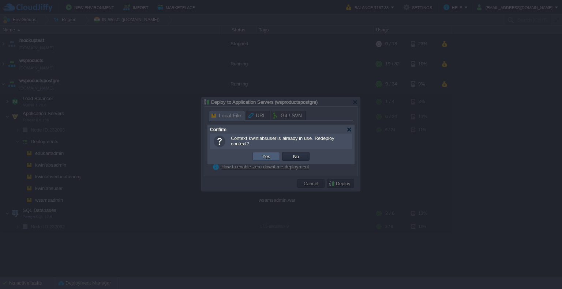
click at [264, 156] on button "Yes" at bounding box center [266, 156] width 12 height 7
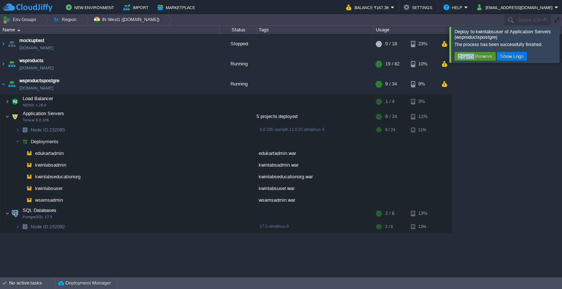
click at [472, 53] on div "The process has been successfully finished. Open in Browser Show Logs" at bounding box center [506, 51] width 104 height 22
click at [472, 53] on button "Open in Browser" at bounding box center [474, 56] width 39 height 7
